Goal: Find specific page/section: Find specific page/section

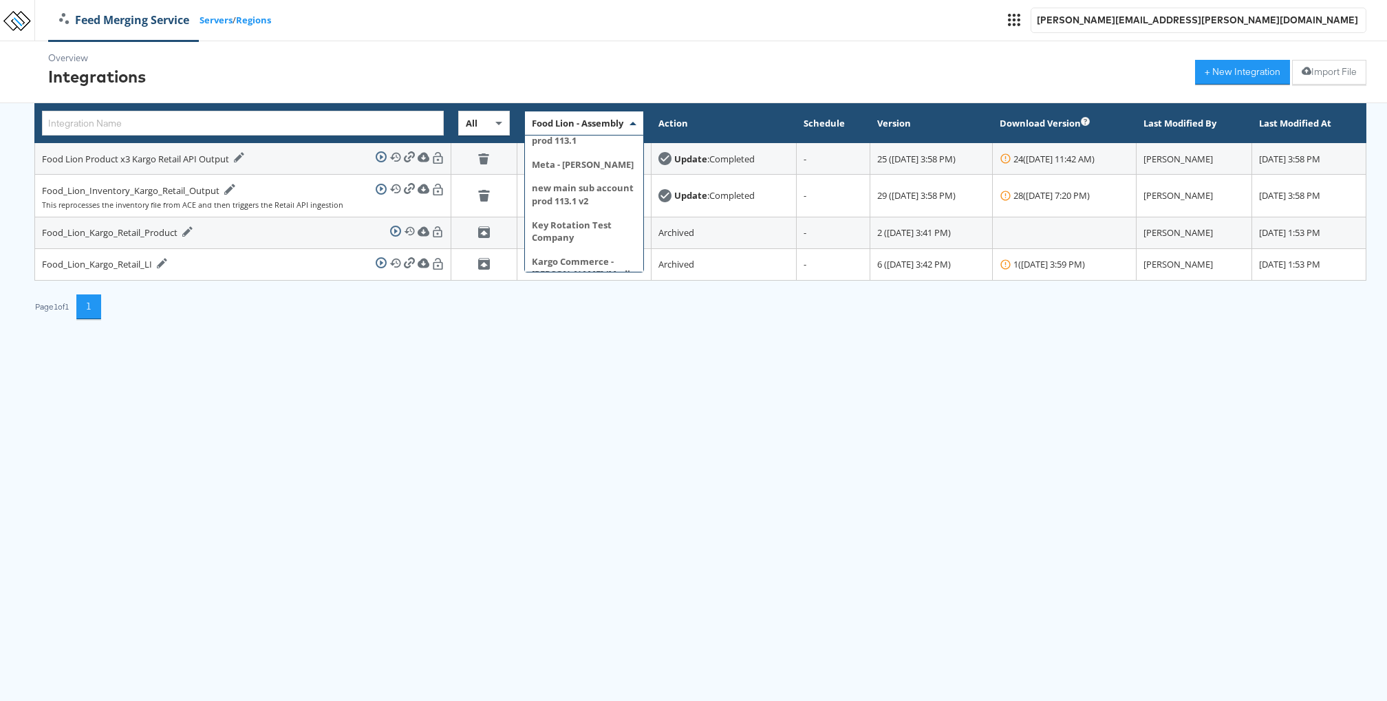
click at [532, 122] on span "Food Lion - Assembly" at bounding box center [578, 123] width 92 height 12
type input "alber"
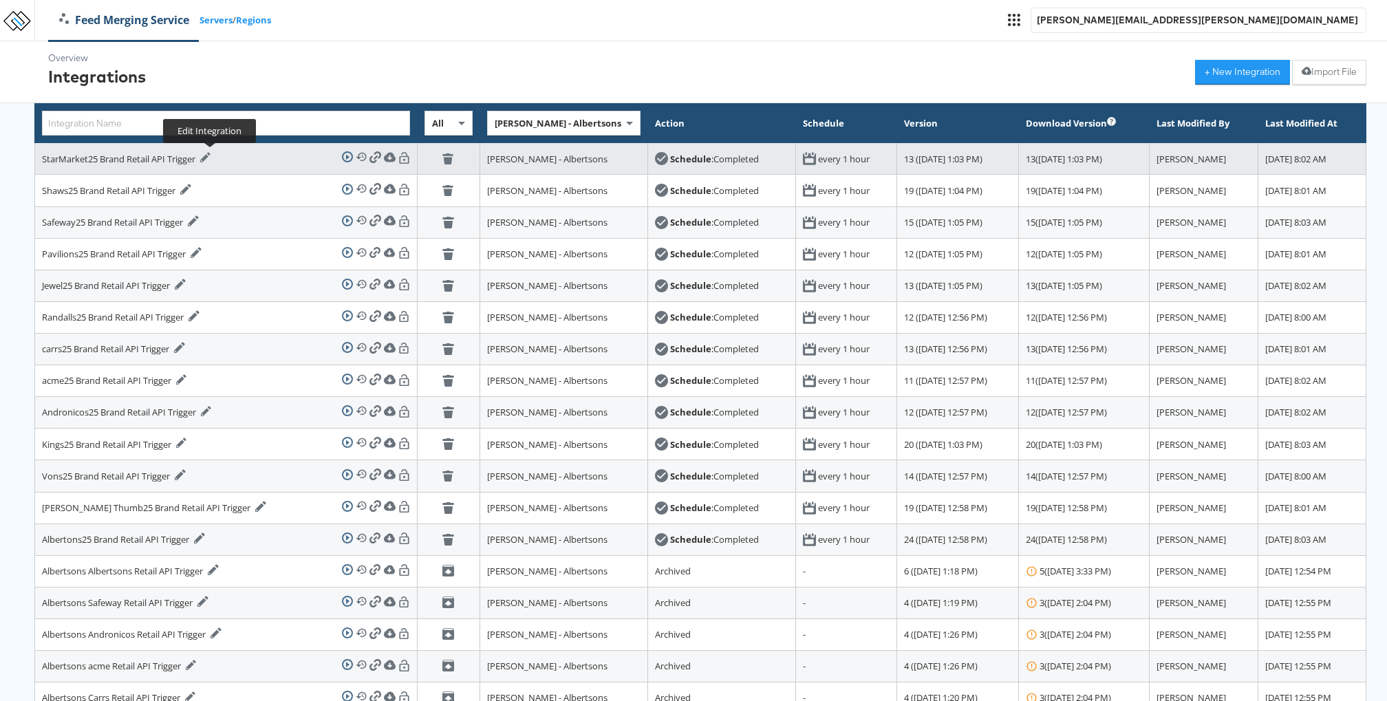
click at [211, 157] on icon at bounding box center [205, 157] width 10 height 10
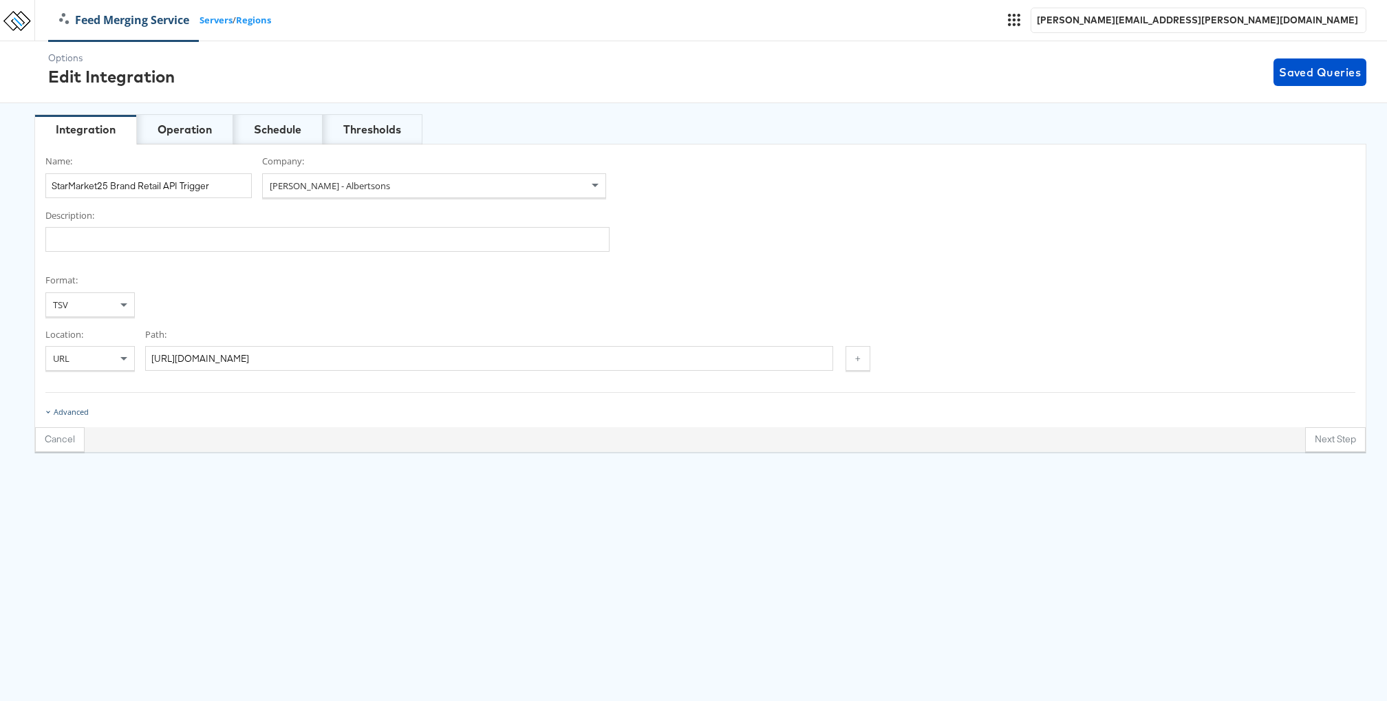
click at [74, 409] on div "Advanced" at bounding box center [71, 412] width 35 height 11
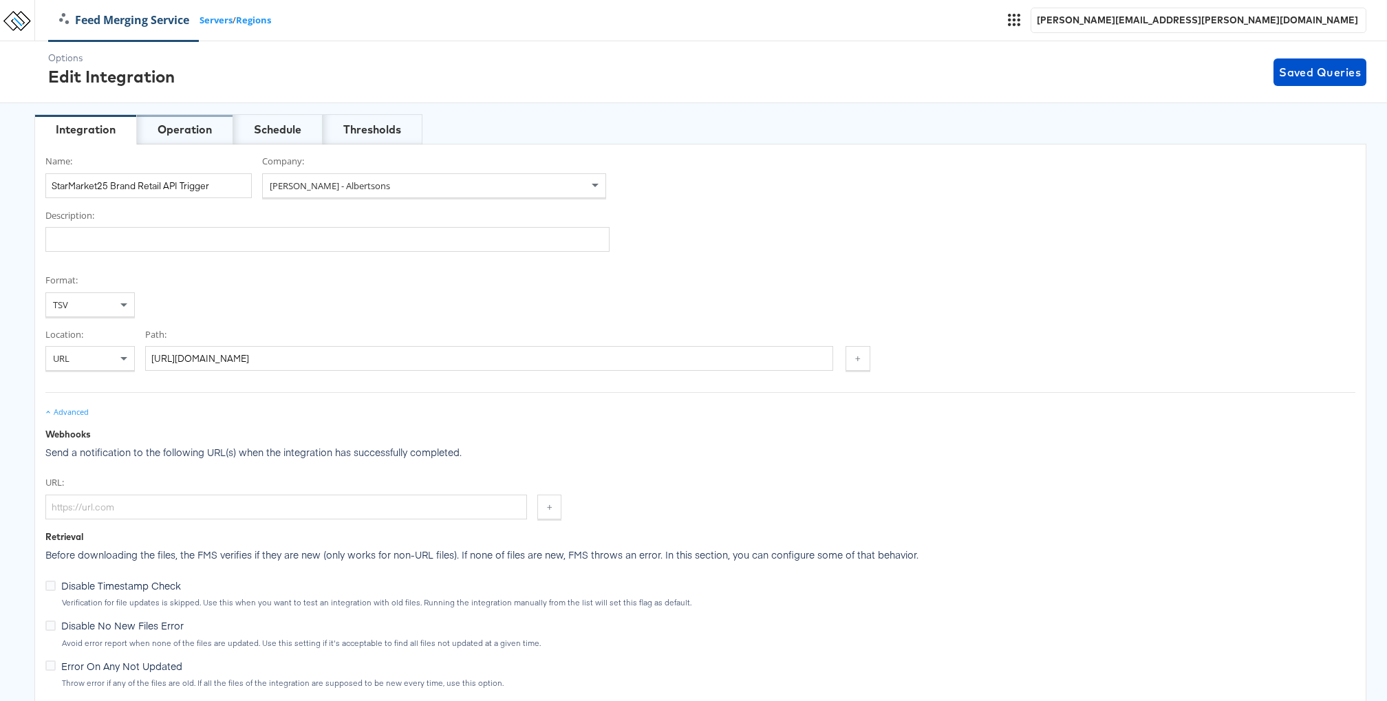
click at [184, 119] on div "Operation" at bounding box center [185, 129] width 96 height 30
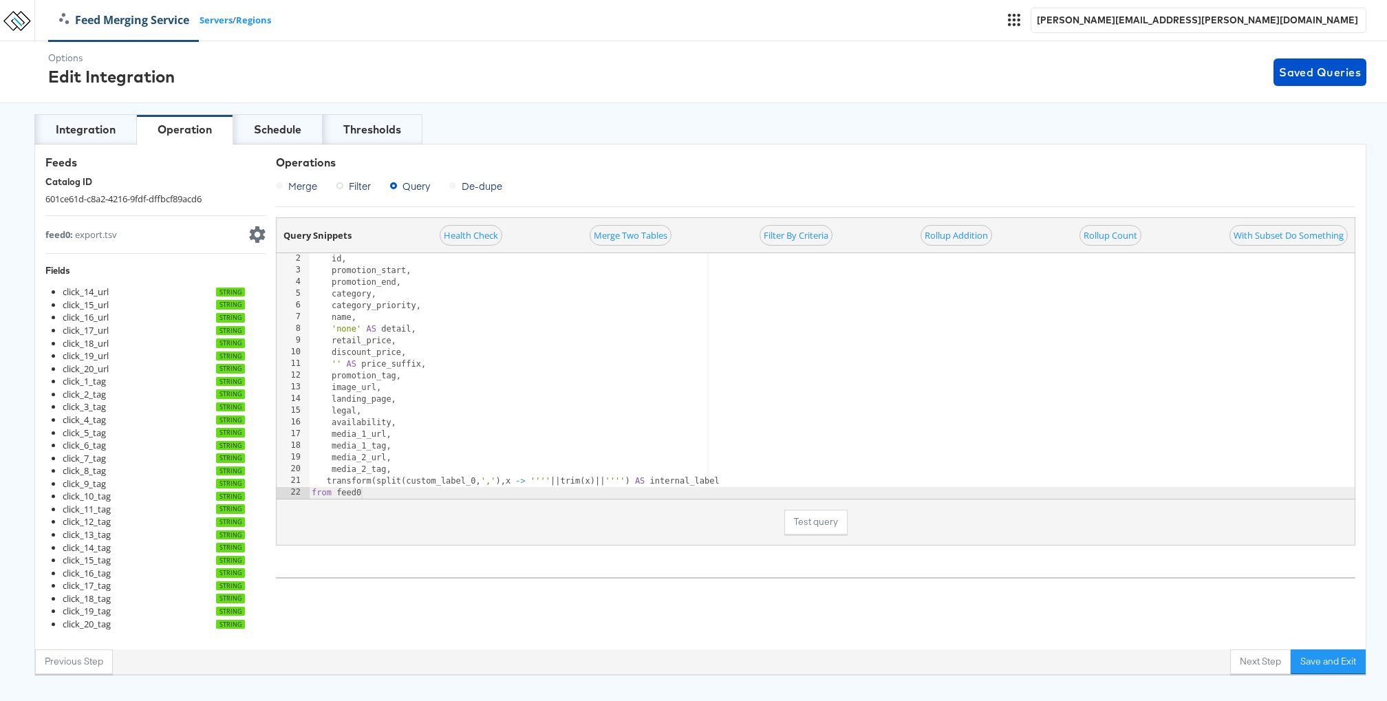
scroll to position [6, 0]
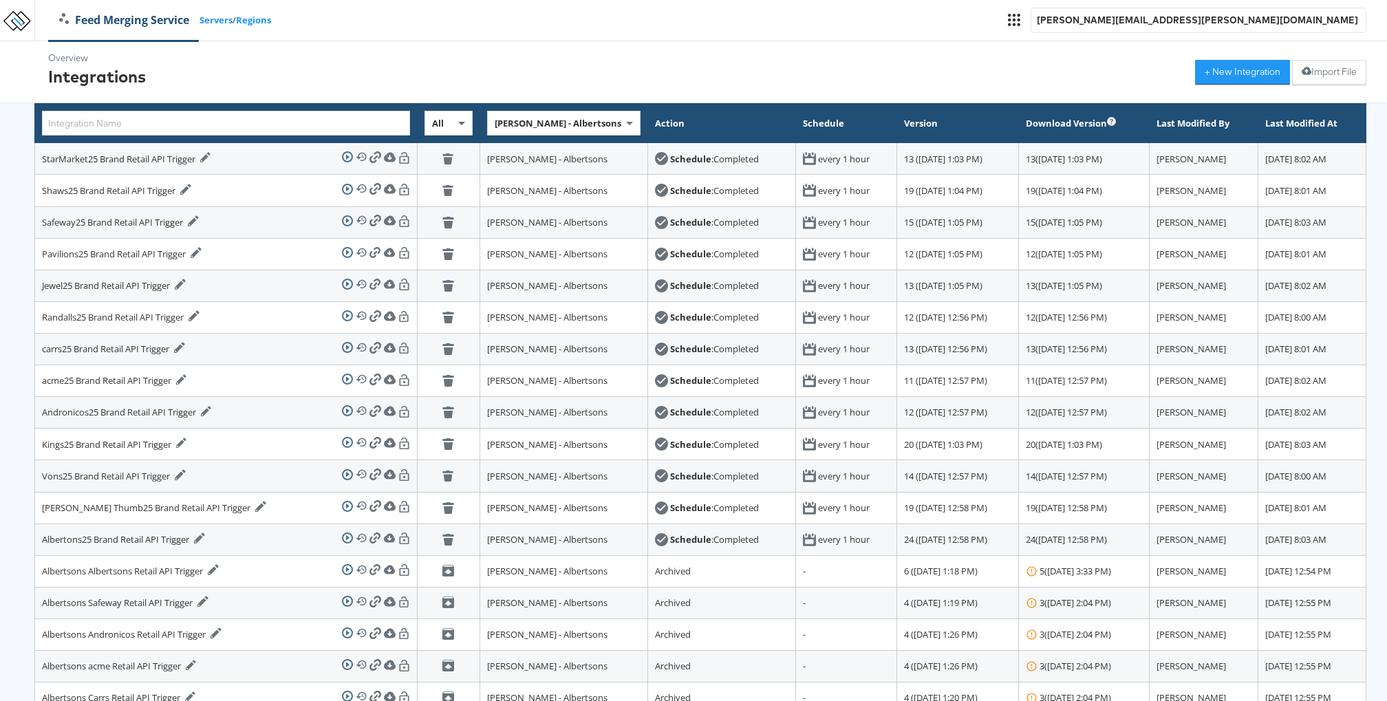
click at [455, 118] on span at bounding box center [463, 122] width 17 height 23
click at [487, 106] on th "Merkle - Albertsons" at bounding box center [564, 123] width 168 height 39
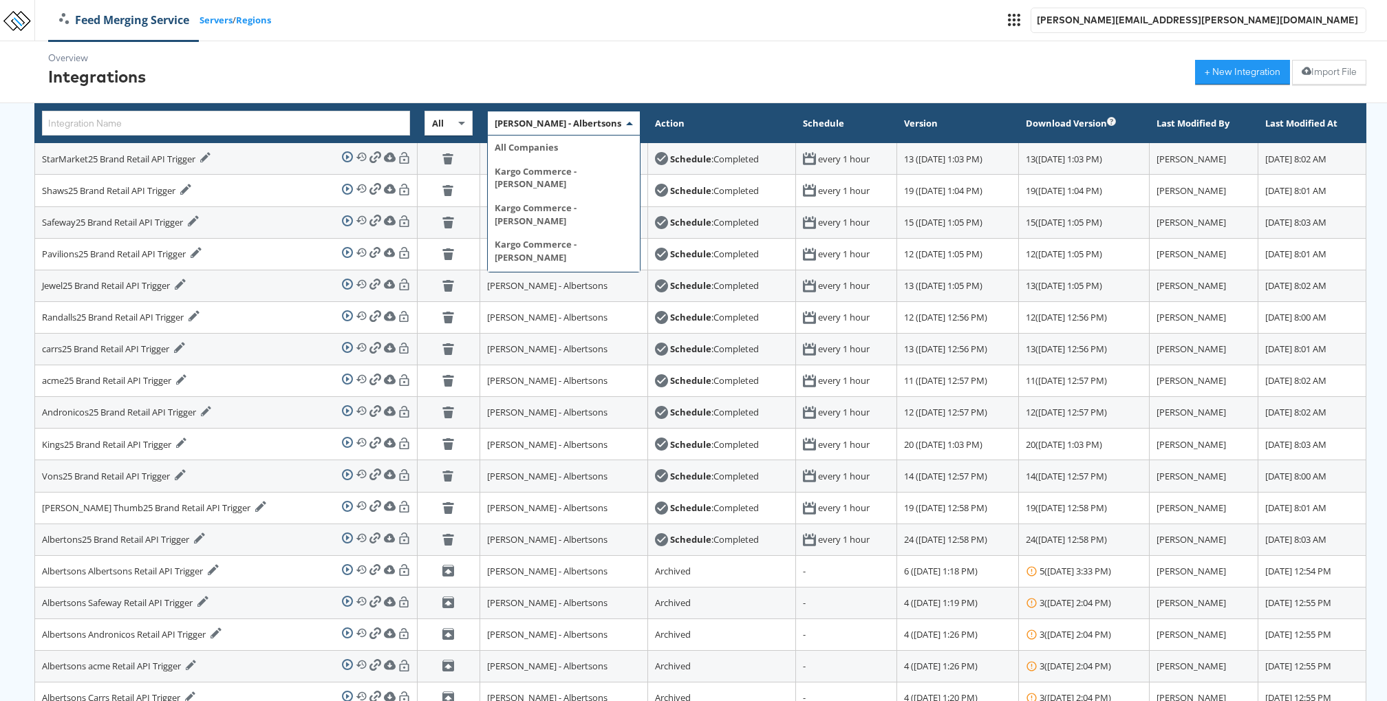
click at [495, 120] on span "Merkle - Albertsons" at bounding box center [558, 123] width 127 height 12
type input "food"
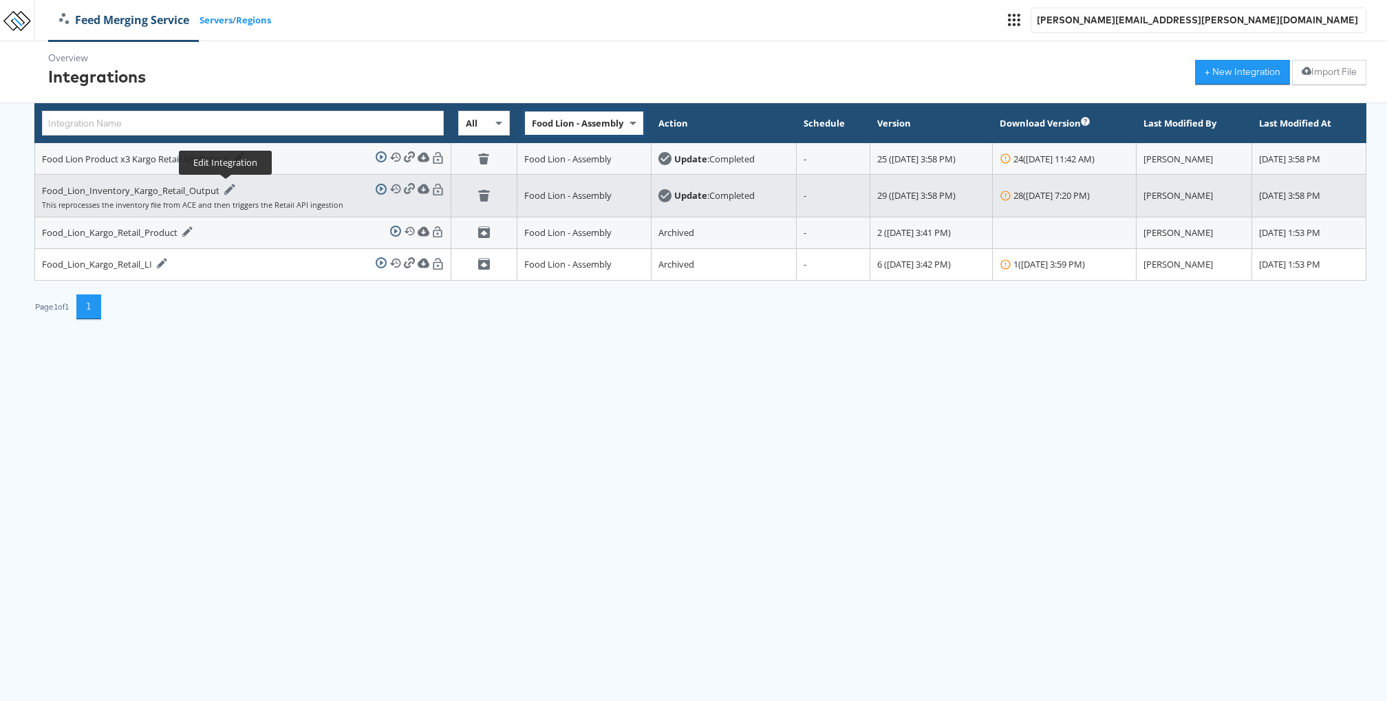
click at [224, 186] on icon at bounding box center [229, 189] width 11 height 11
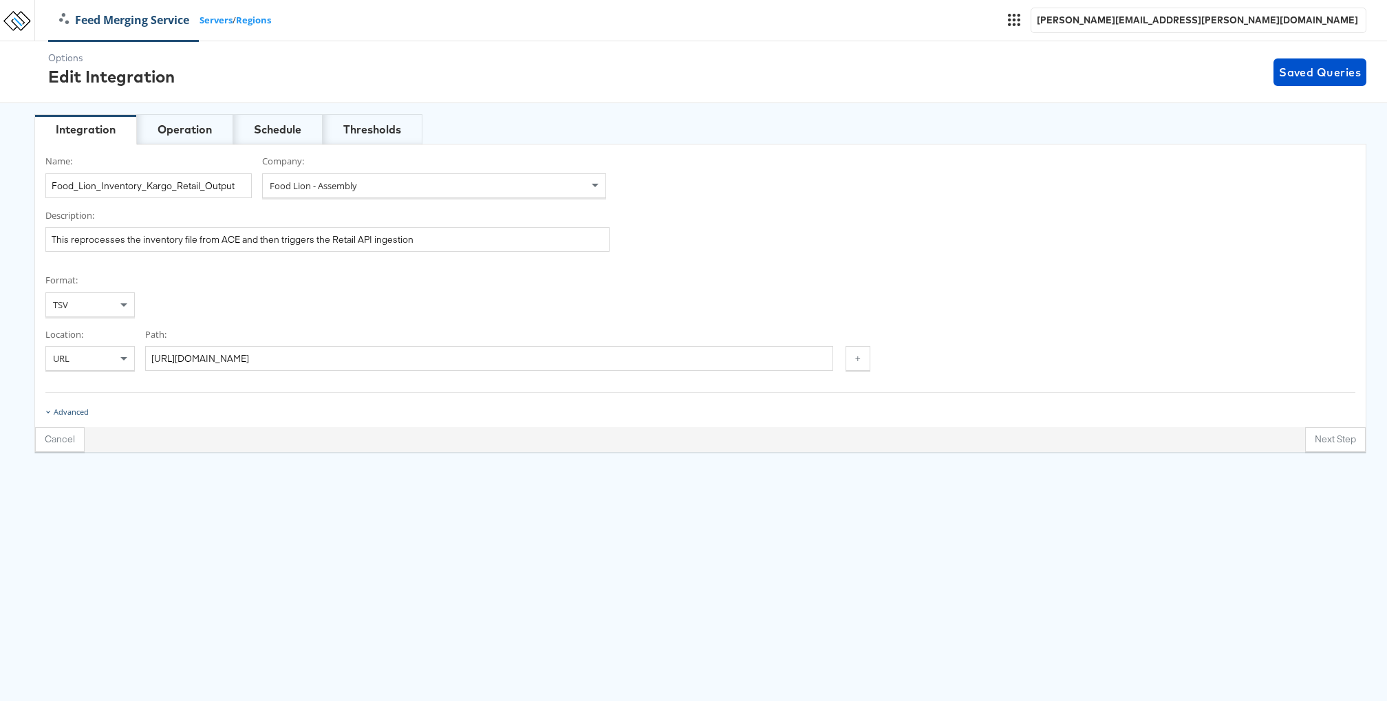
click at [76, 413] on div "Advanced" at bounding box center [71, 412] width 35 height 11
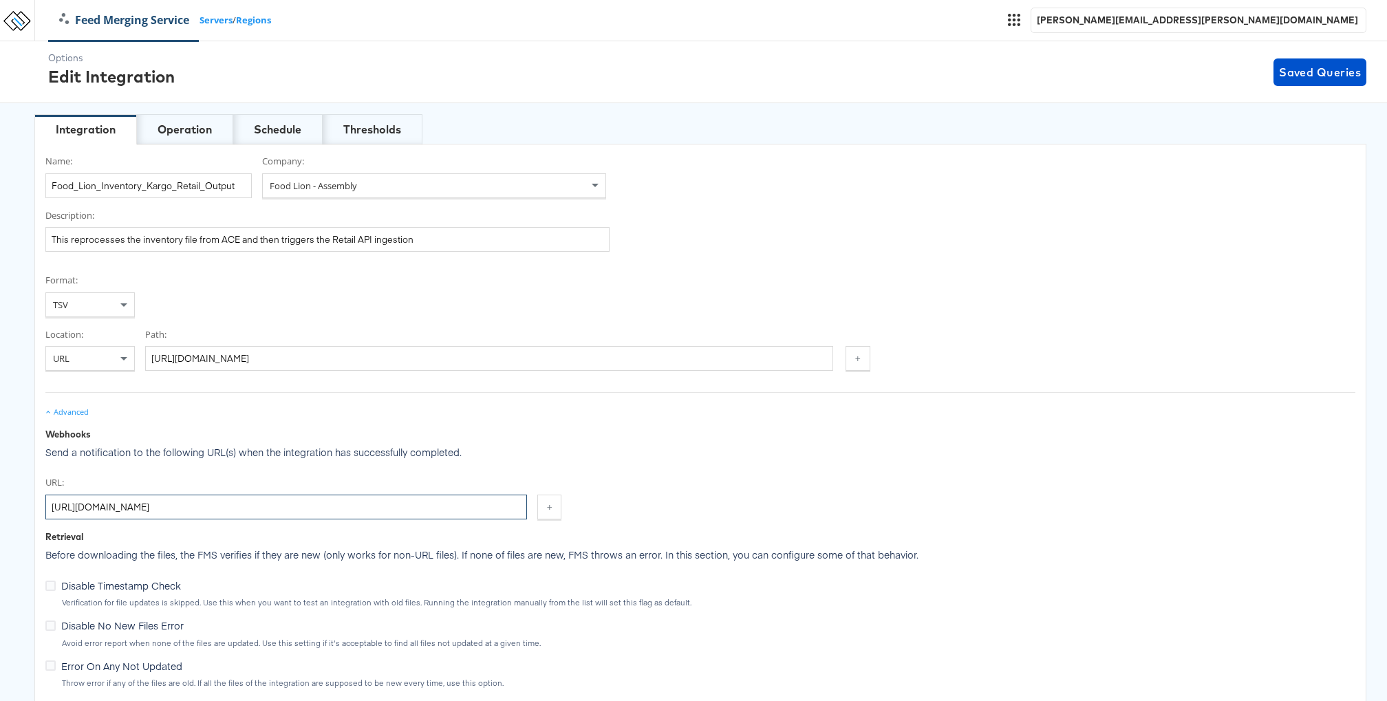
click at [293, 500] on input "https://retail-api-import.kargo.com/apip/v1/job/food_lion?apiKey=1f74290c-19fc-…" at bounding box center [286, 507] width 482 height 25
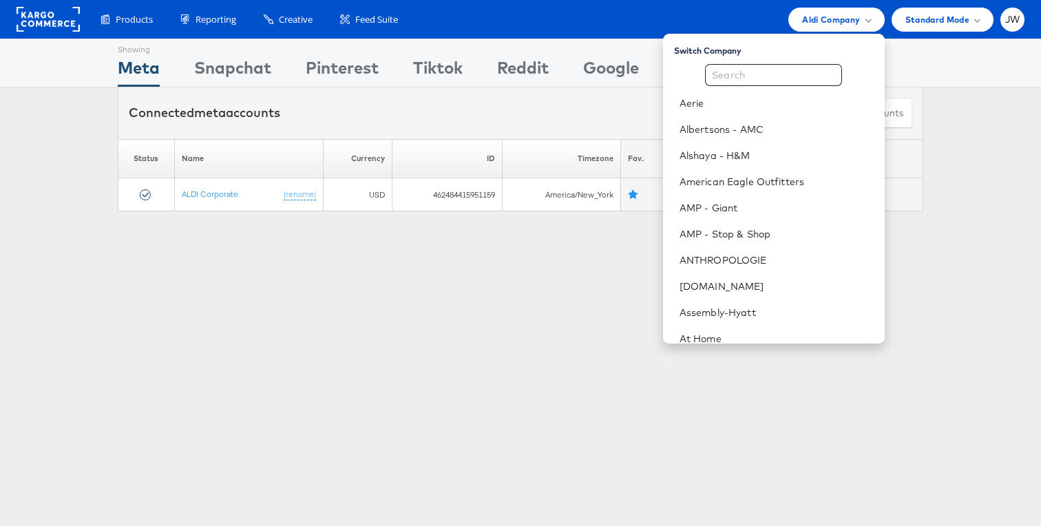
click at [25, 23] on rect at bounding box center [48, 19] width 63 height 25
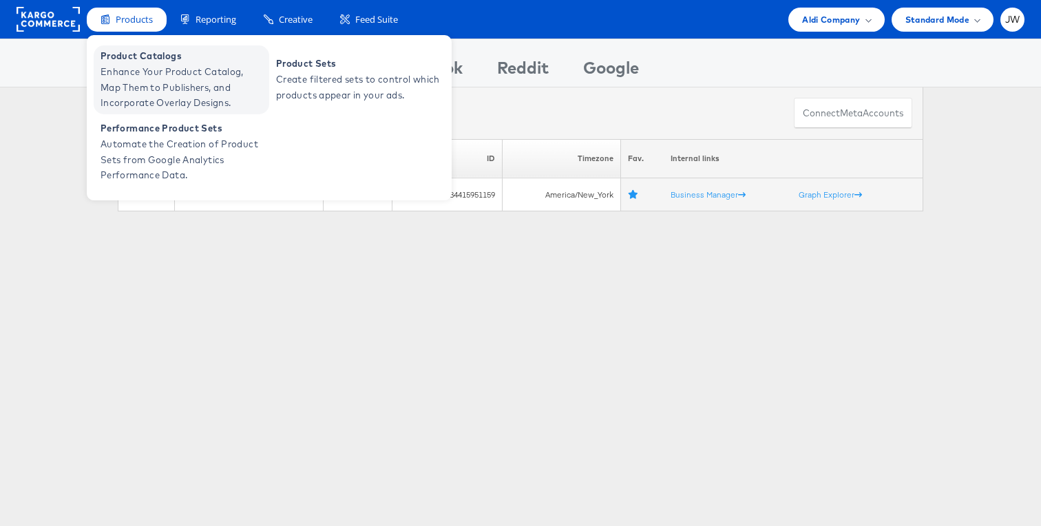
click at [145, 77] on span "Enhance Your Product Catalog, Map Them to Publishers, and Incorporate Overlay D…" at bounding box center [182, 87] width 165 height 47
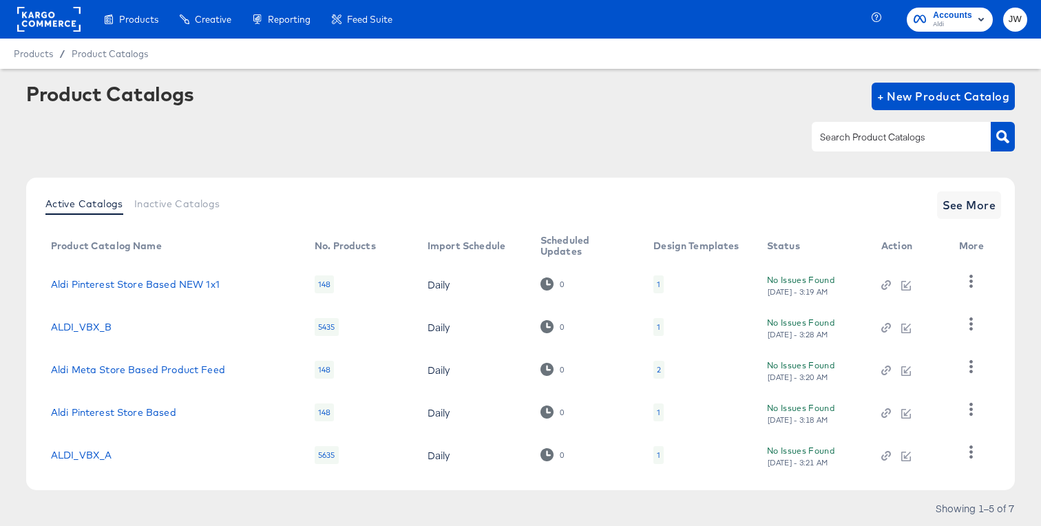
click at [40, 24] on rect at bounding box center [48, 19] width 63 height 25
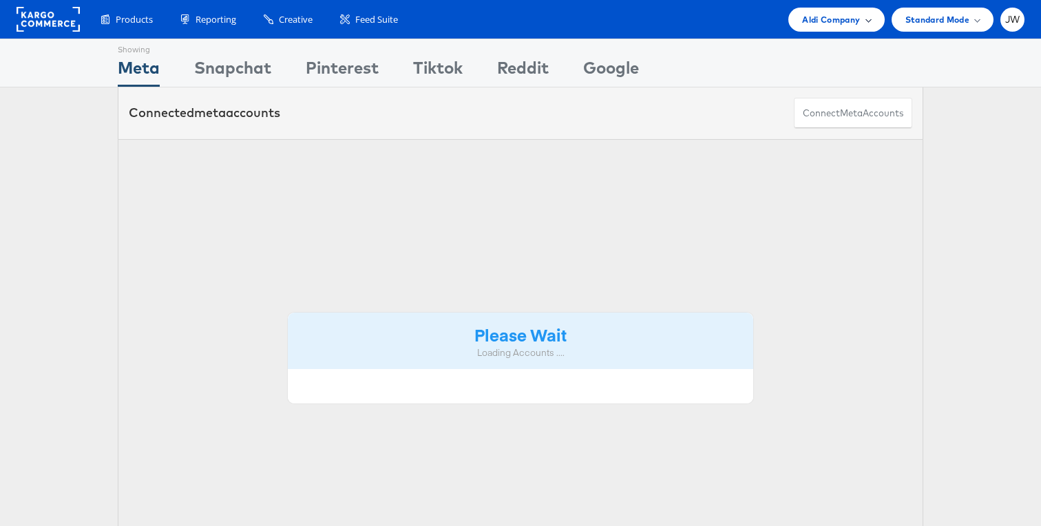
click at [808, 19] on span "Aldi Company" at bounding box center [831, 19] width 58 height 14
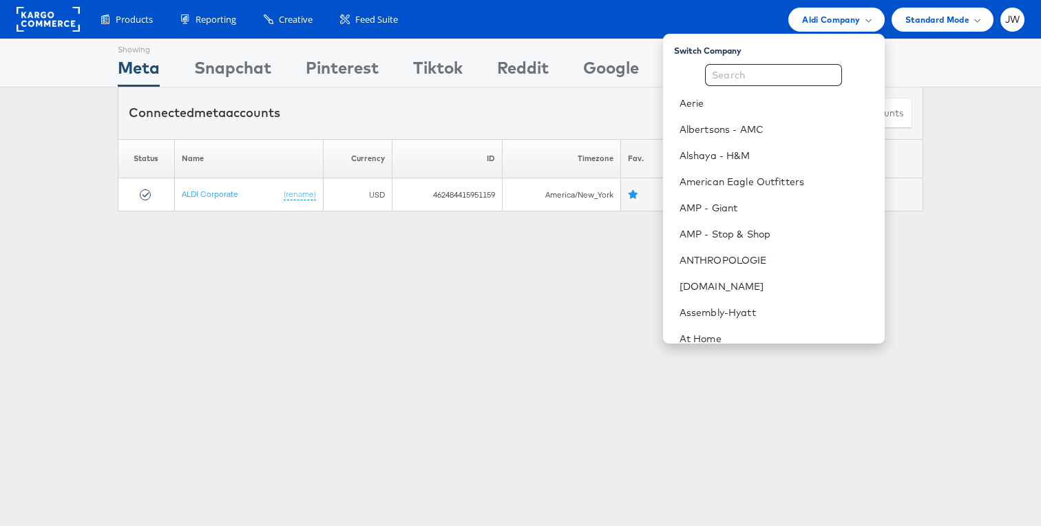
click at [774, 78] on input "text" at bounding box center [773, 75] width 137 height 22
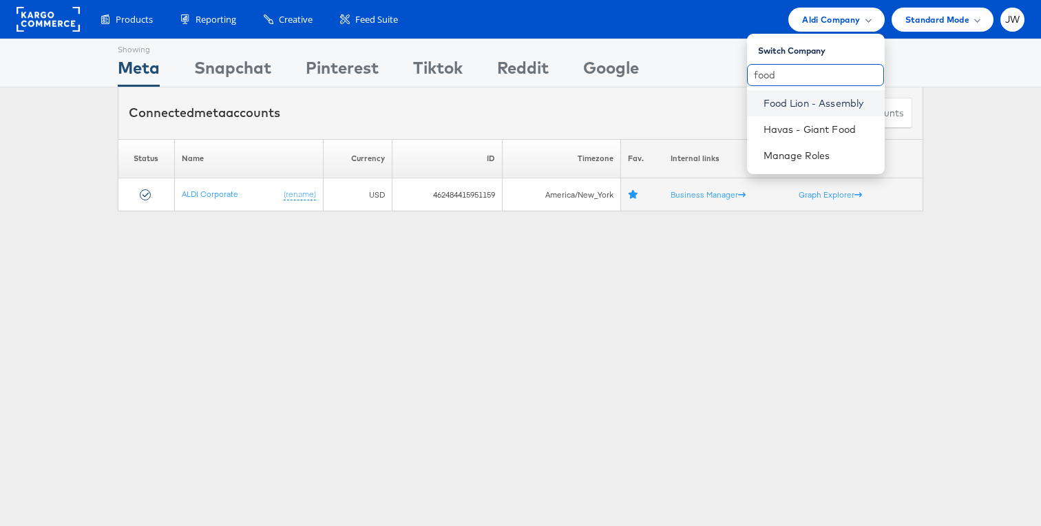
type input "food"
click at [778, 98] on link "Food Lion - Assembly" at bounding box center [818, 103] width 110 height 14
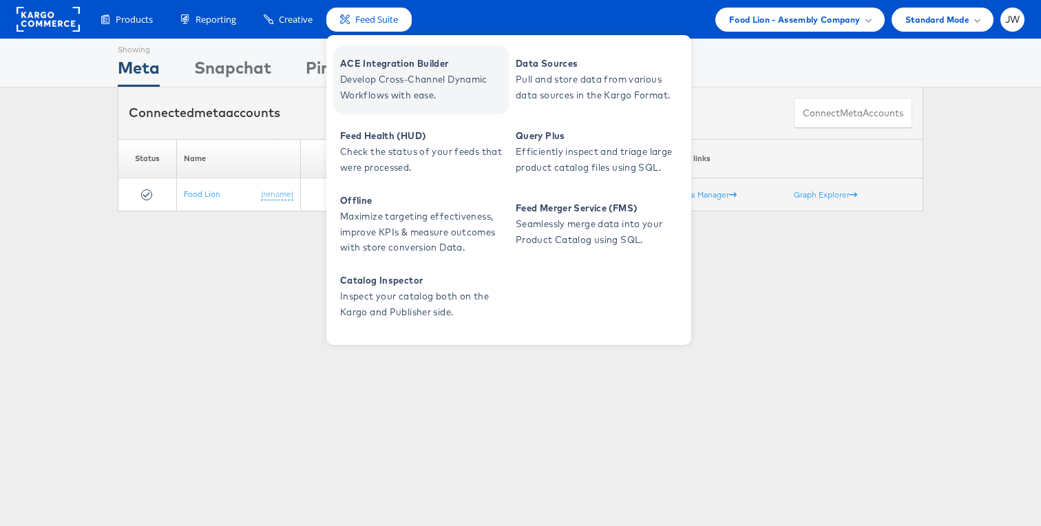
click at [361, 62] on span "ACE Integration Builder" at bounding box center [422, 64] width 165 height 16
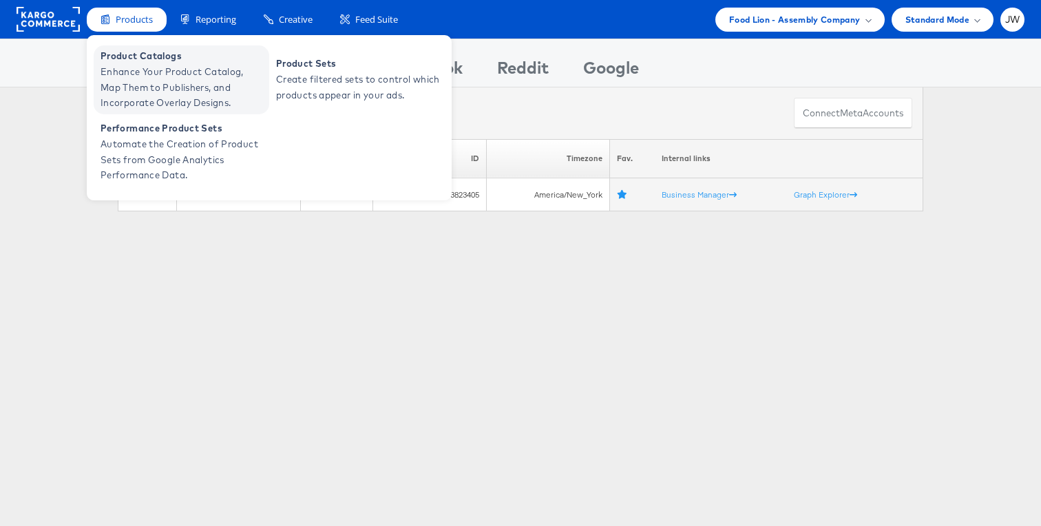
click at [140, 81] on span "Enhance Your Product Catalog, Map Them to Publishers, and Incorporate Overlay D…" at bounding box center [182, 87] width 165 height 47
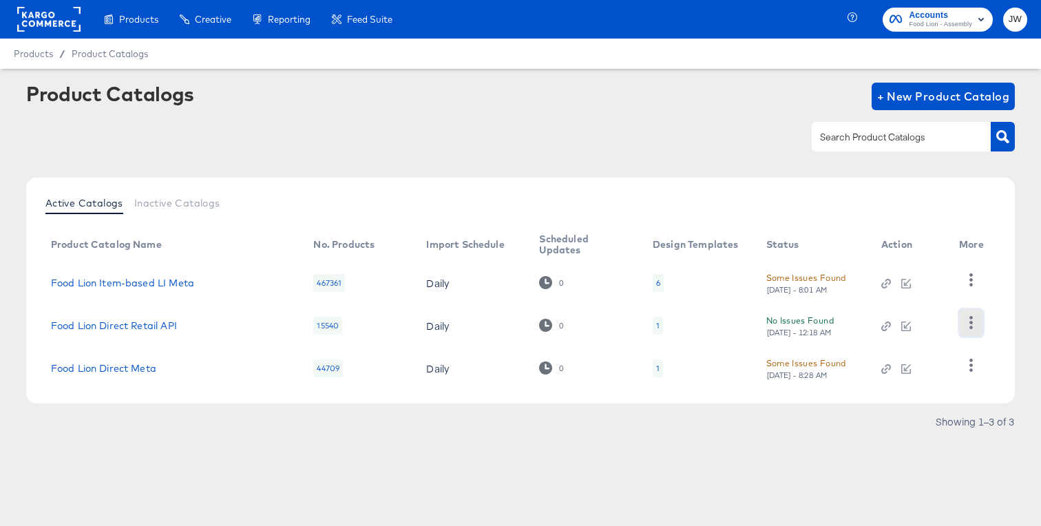
click at [975, 326] on icon "button" at bounding box center [970, 322] width 13 height 13
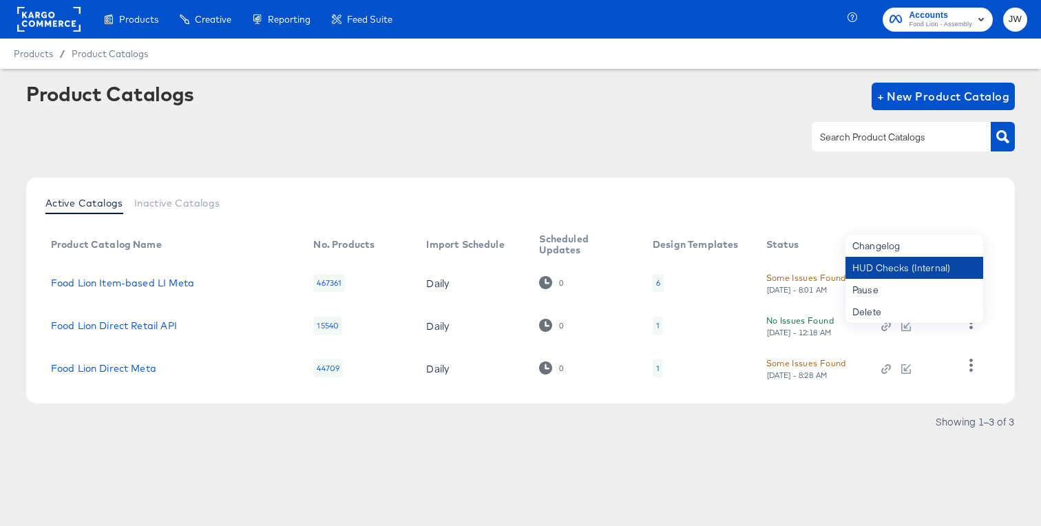
click at [910, 264] on div "HUD Checks (Internal)" at bounding box center [914, 268] width 138 height 22
click at [47, 27] on rect at bounding box center [48, 19] width 63 height 25
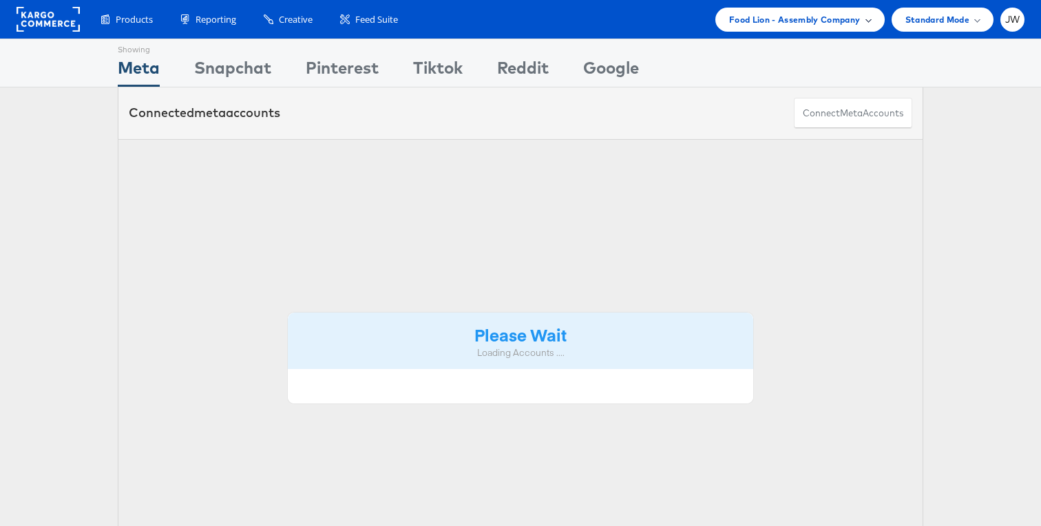
click at [822, 25] on span "Food Lion - Assembly Company" at bounding box center [794, 19] width 131 height 14
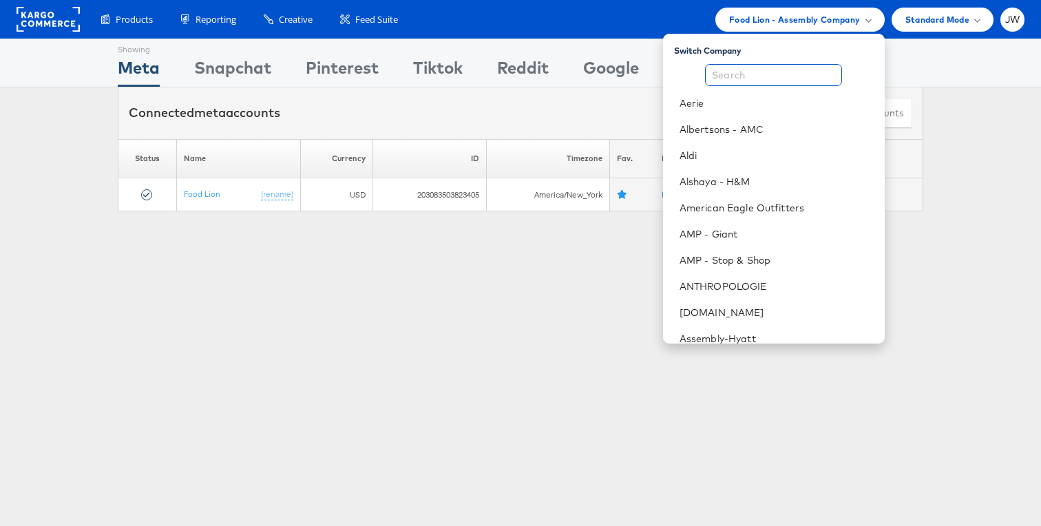
click at [789, 76] on input "text" at bounding box center [773, 75] width 137 height 22
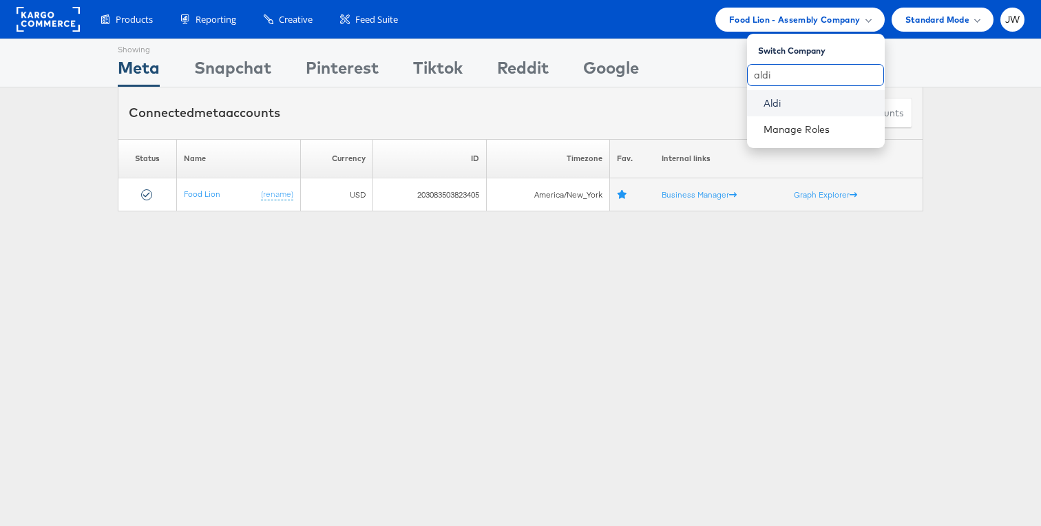
type input "aldi"
click at [800, 101] on link "Aldi" at bounding box center [818, 103] width 110 height 14
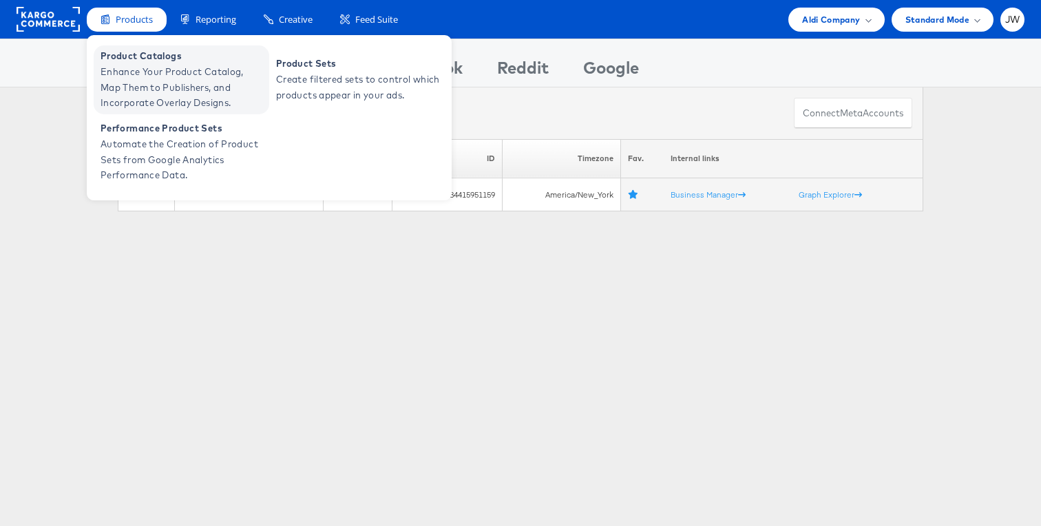
click at [133, 56] on span "Product Catalogs" at bounding box center [182, 56] width 165 height 16
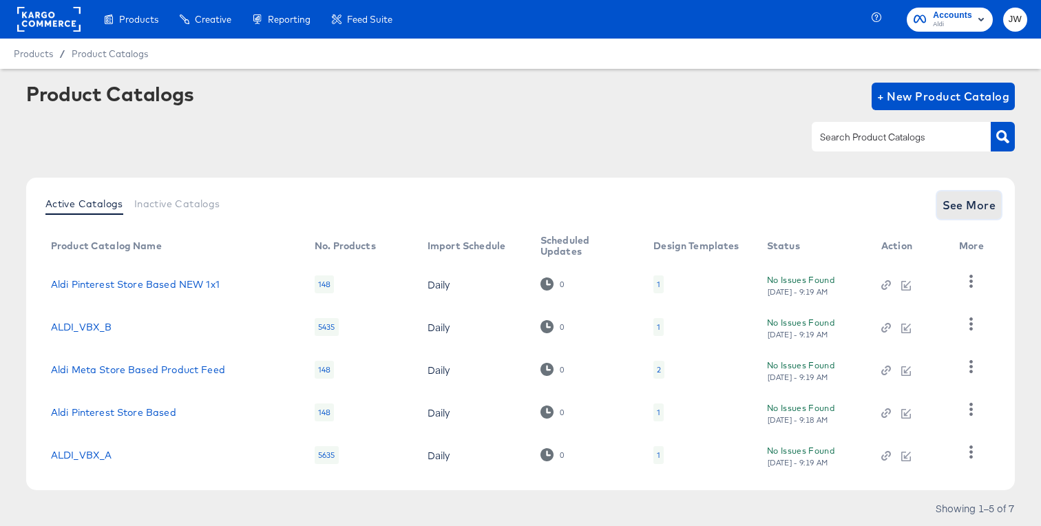
click at [974, 195] on button "See More" at bounding box center [969, 205] width 65 height 28
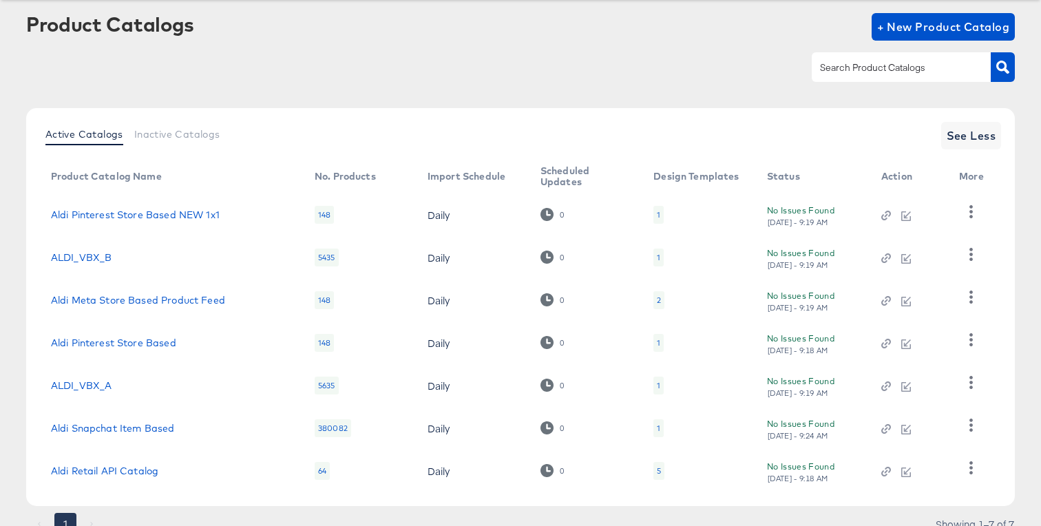
scroll to position [103, 0]
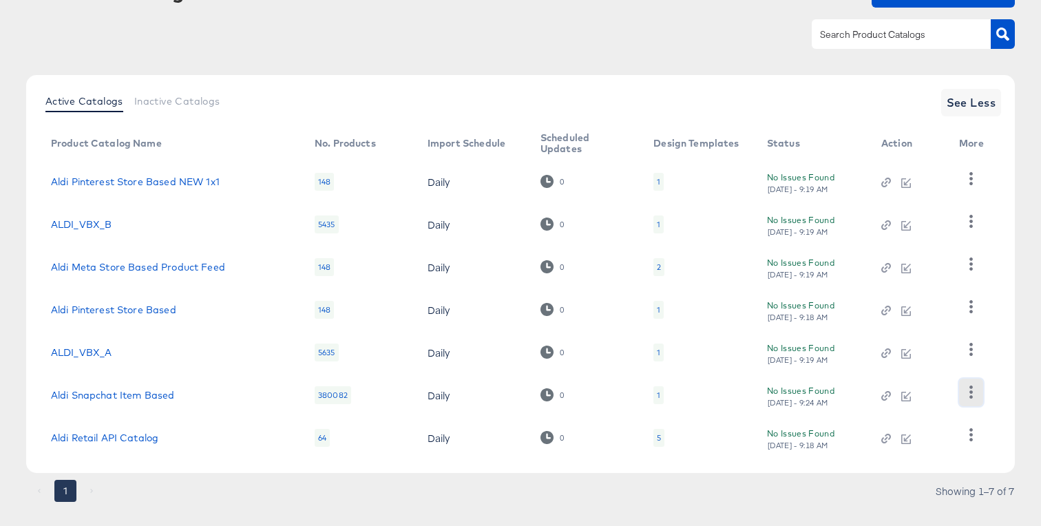
click at [974, 393] on icon "button" at bounding box center [970, 391] width 13 height 13
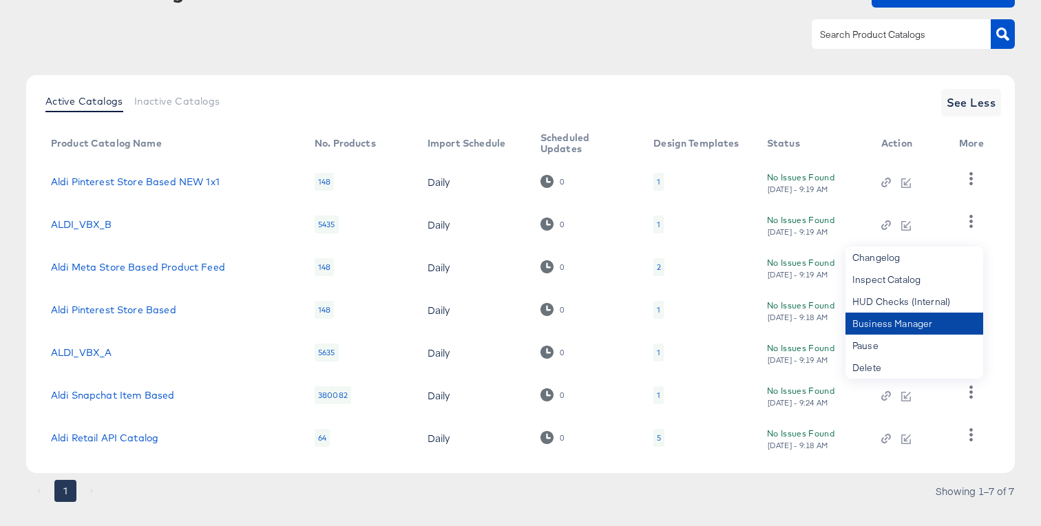
click at [923, 329] on div "Business Manager" at bounding box center [914, 323] width 138 height 22
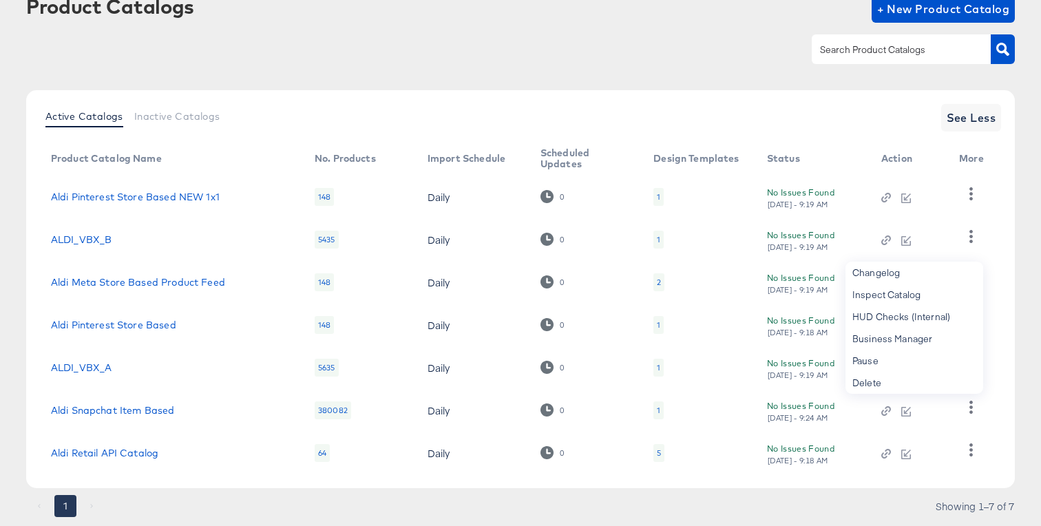
scroll to position [0, 0]
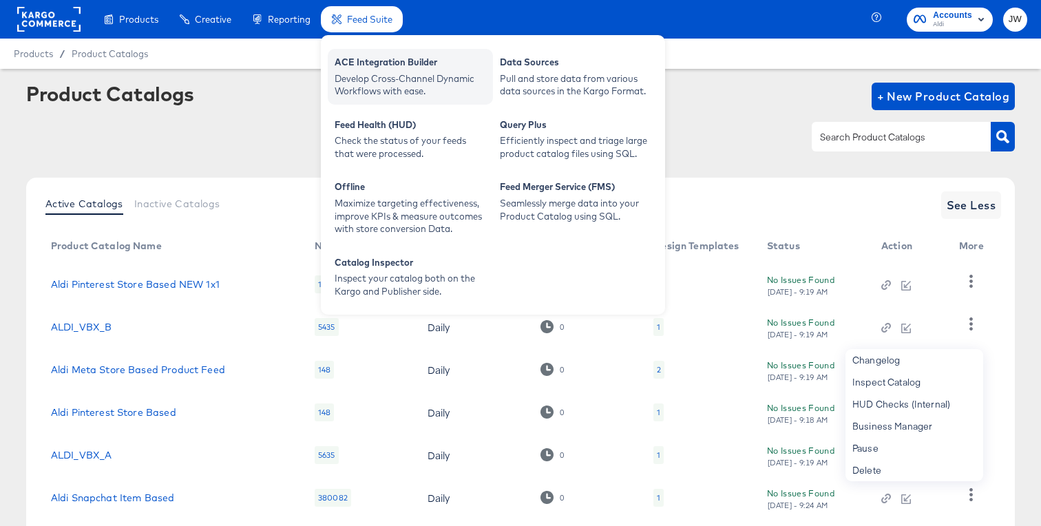
click at [359, 89] on div "Develop Cross-Channel Dynamic Workflows with ease." at bounding box center [409, 84] width 151 height 25
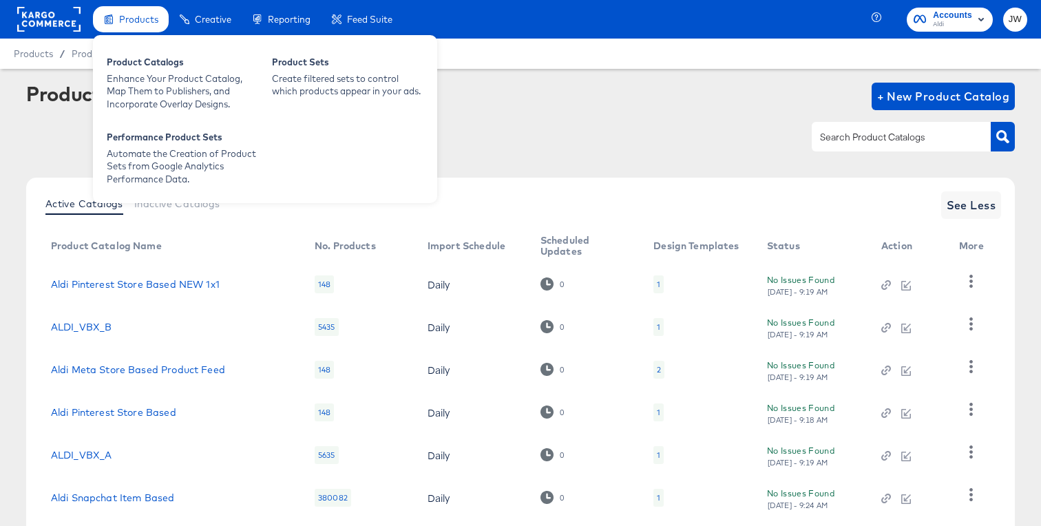
click at [139, 20] on span "Products" at bounding box center [138, 19] width 39 height 11
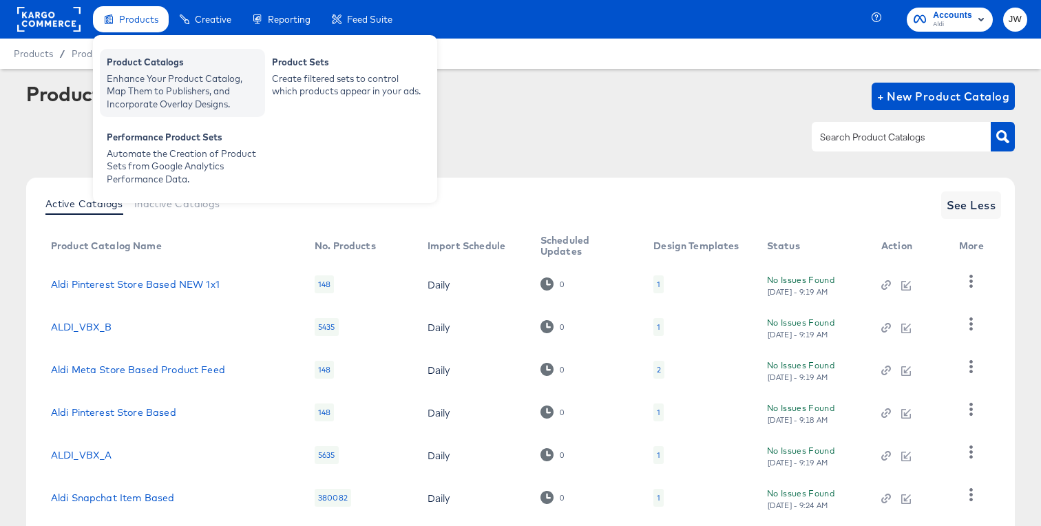
click at [145, 65] on div "Product Catalogs" at bounding box center [182, 64] width 151 height 17
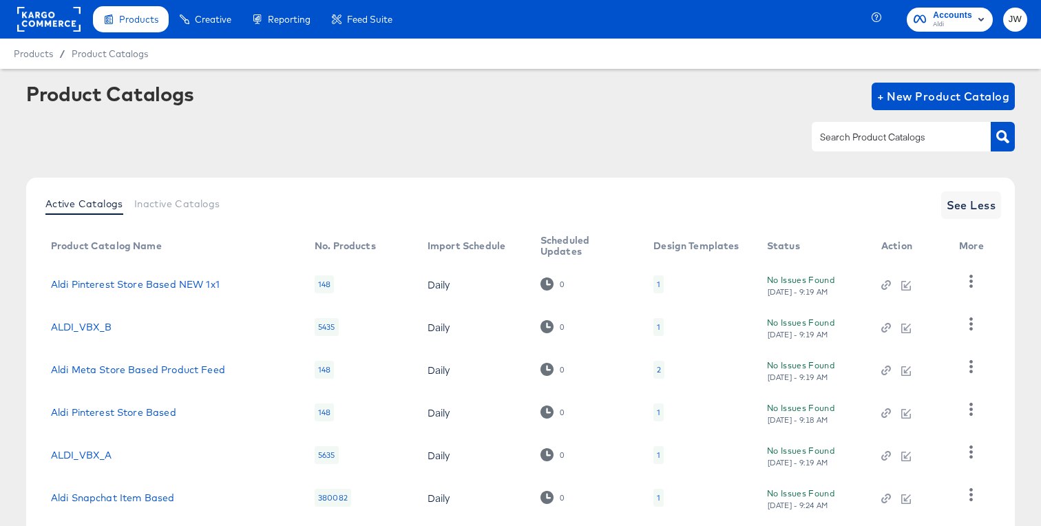
click at [46, 31] on rect at bounding box center [48, 19] width 63 height 25
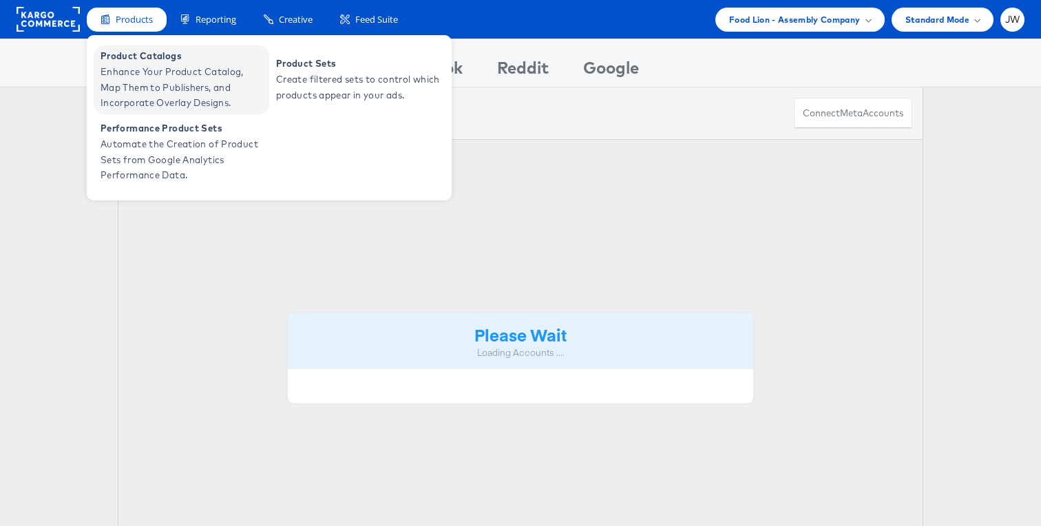
click at [120, 56] on span "Product Catalogs" at bounding box center [182, 56] width 165 height 16
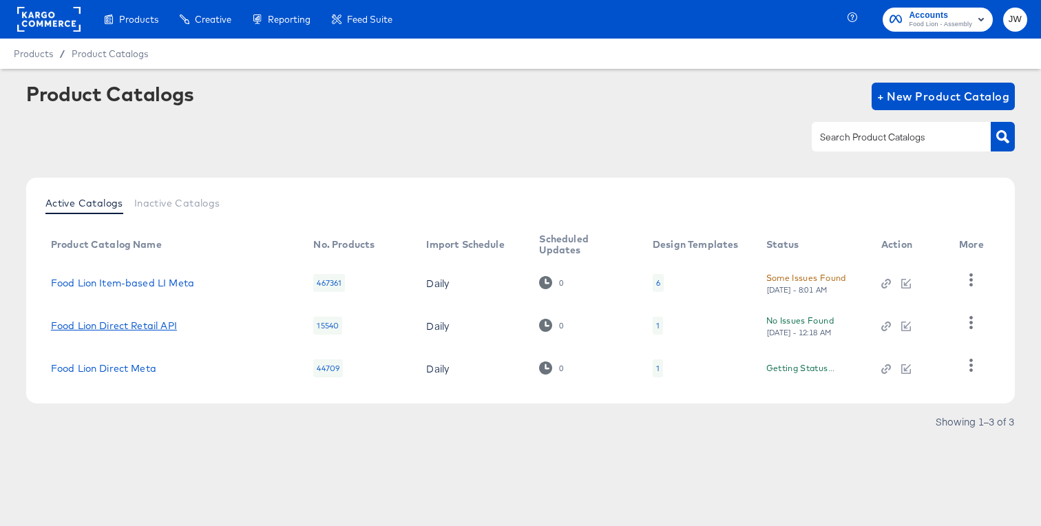
click at [159, 325] on link "Food Lion Direct Retail API" at bounding box center [114, 325] width 126 height 11
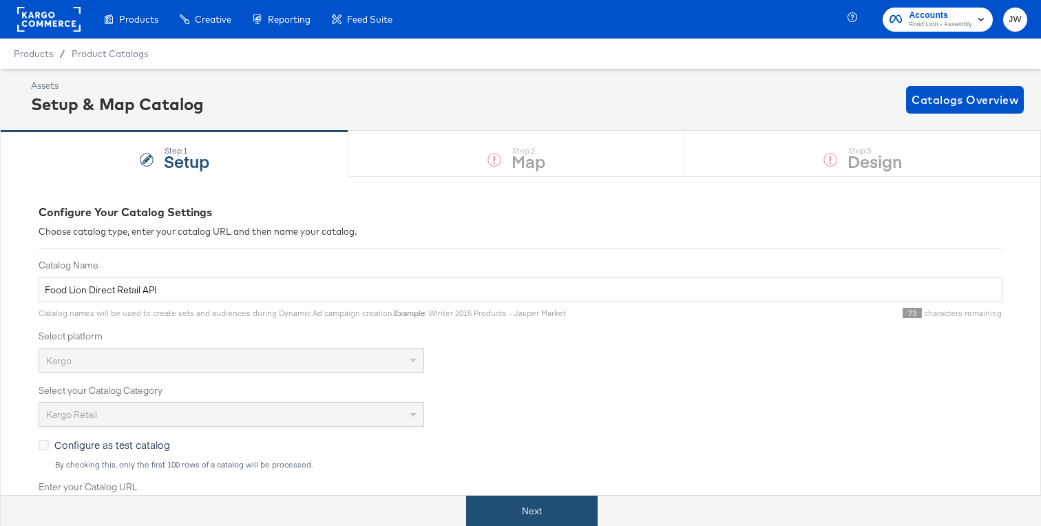
click at [529, 509] on button "Next" at bounding box center [531, 510] width 131 height 31
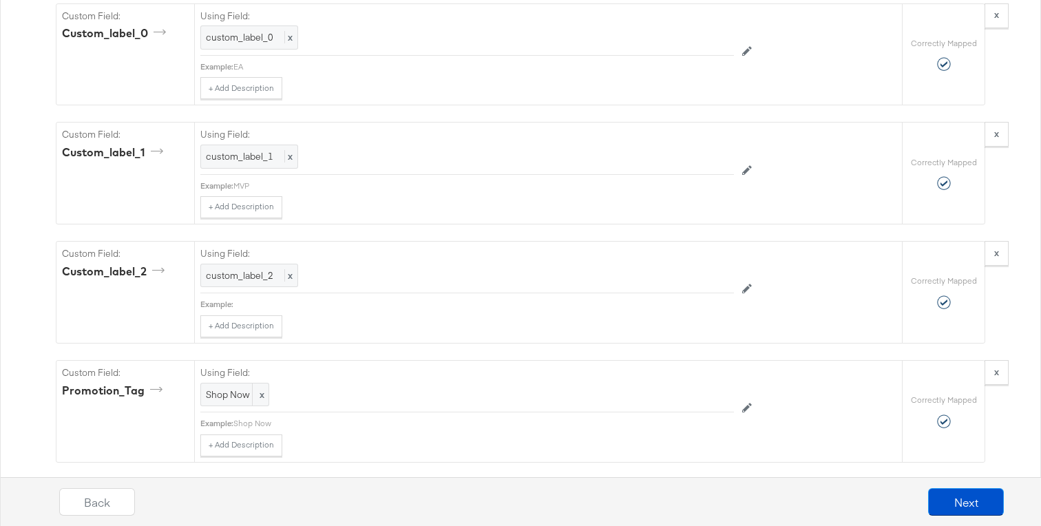
scroll to position [1884, 0]
